Goal: Information Seeking & Learning: Compare options

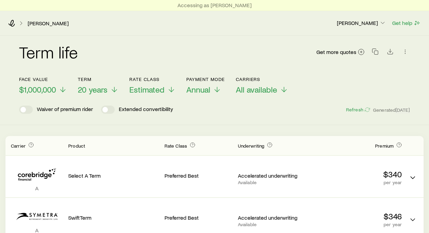
click at [125, 38] on div "Term life Get more quotes" at bounding box center [214, 55] width 390 height 41
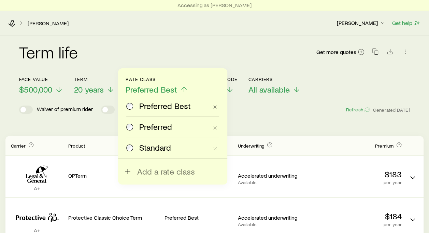
click at [174, 52] on div "Term life Get more quotes" at bounding box center [214, 56] width 390 height 25
